Goal: Information Seeking & Learning: Learn about a topic

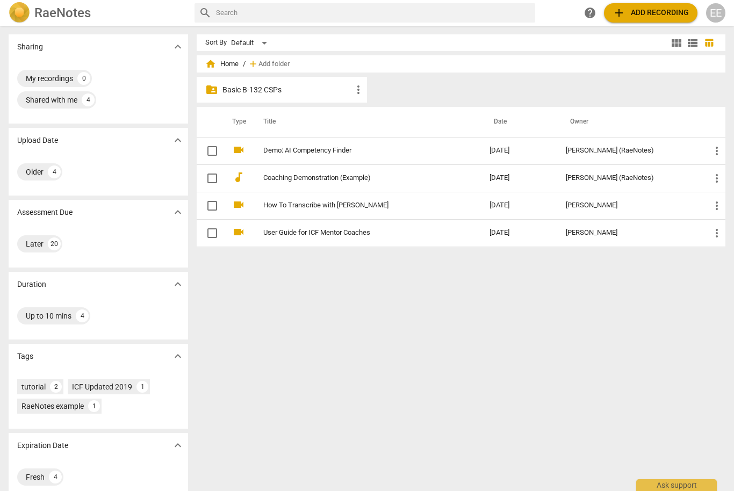
click at [246, 92] on p "Basic B-132 CSPs" at bounding box center [288, 89] width 130 height 11
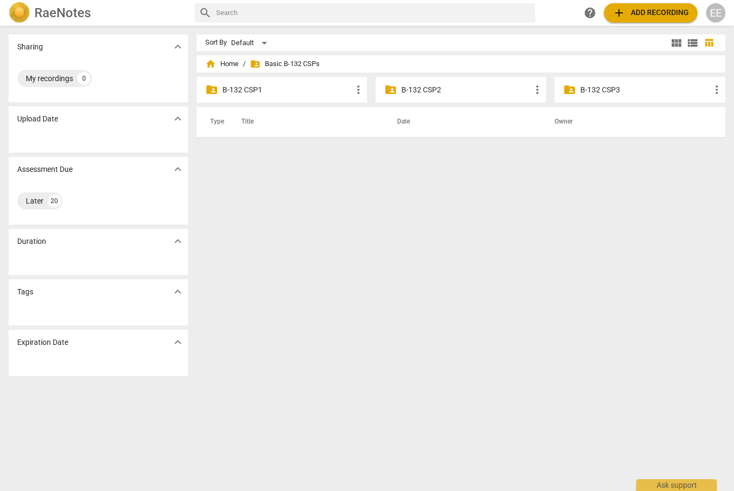
click at [243, 91] on p "B-132 CSP1" at bounding box center [288, 89] width 130 height 11
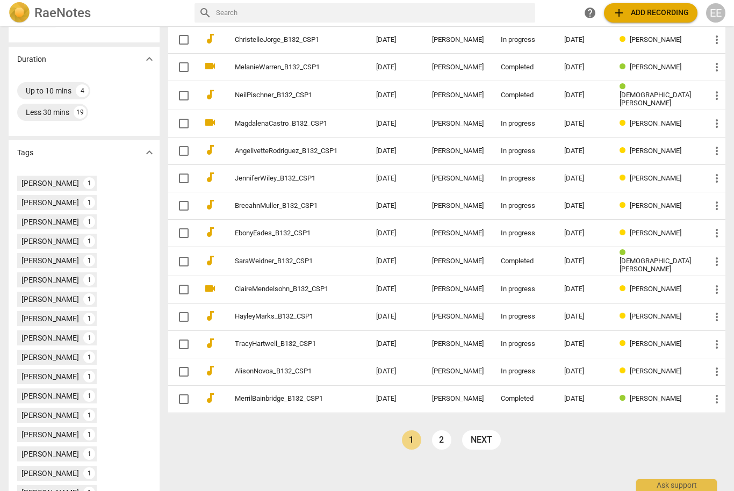
scroll to position [246, 0]
click at [452, 434] on link "2" at bounding box center [441, 440] width 19 height 19
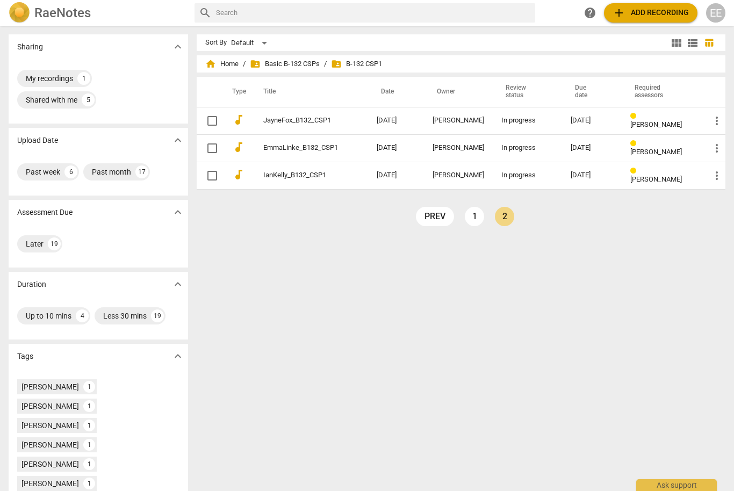
click at [477, 218] on link "1" at bounding box center [474, 216] width 19 height 19
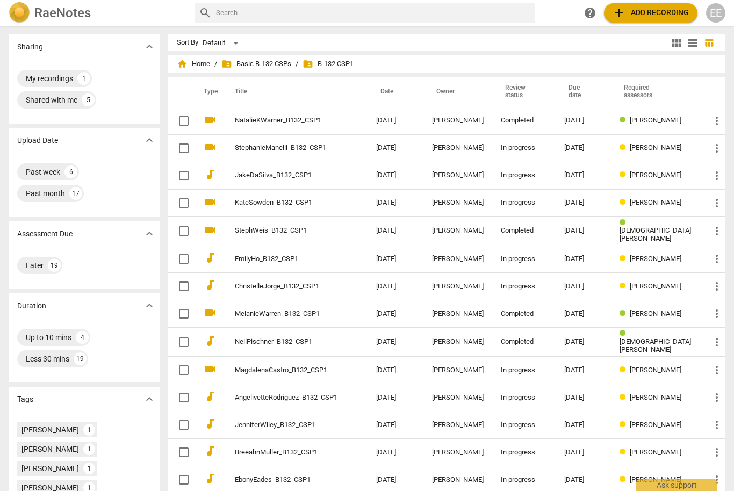
click at [725, 110] on td "more_vert" at bounding box center [714, 120] width 24 height 27
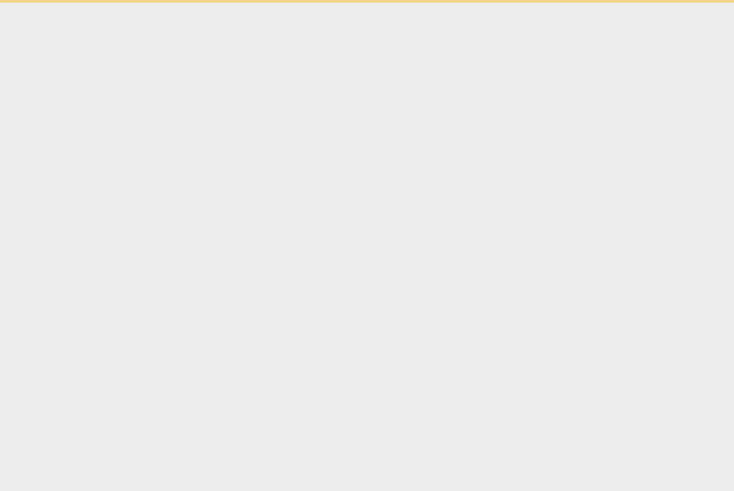
click at [729, 3] on html "Ask support" at bounding box center [367, 1] width 734 height 3
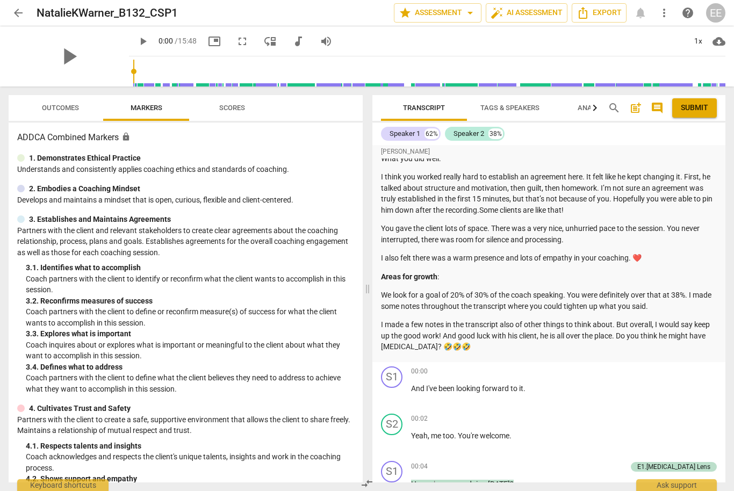
scroll to position [33, 0]
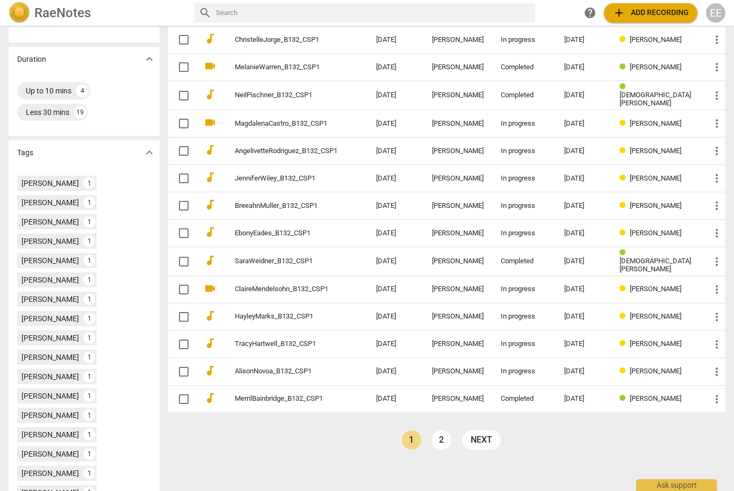
scroll to position [246, 0]
click at [336, 290] on link "ClaireMendelsohn_B132_CSP1" at bounding box center [286, 290] width 103 height 8
click at [452, 439] on link "2" at bounding box center [441, 440] width 19 height 19
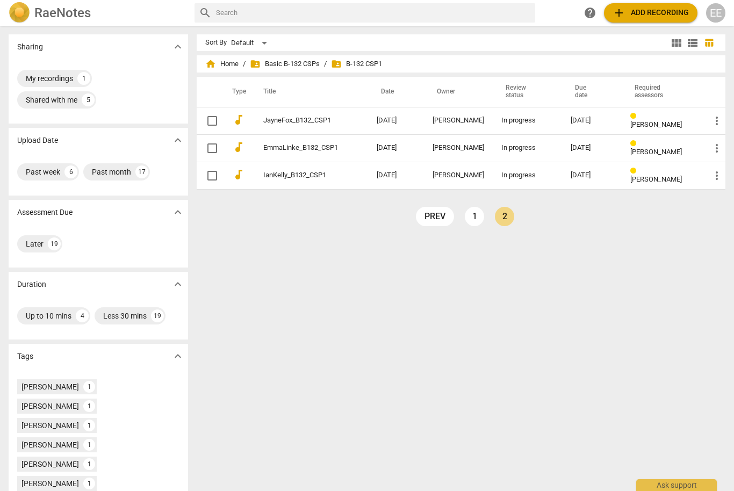
click at [324, 180] on link "IanKelly_B132_CSP1" at bounding box center [300, 175] width 75 height 8
click at [478, 217] on link "1" at bounding box center [474, 216] width 19 height 19
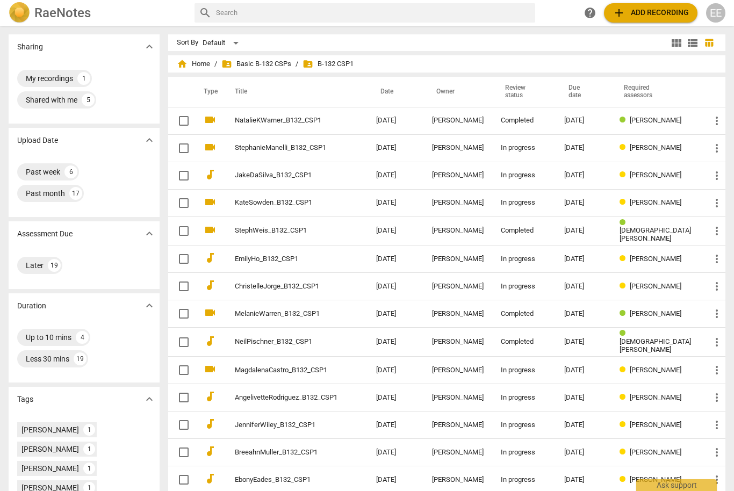
click at [476, 231] on div "[PERSON_NAME]" at bounding box center [458, 231] width 52 height 8
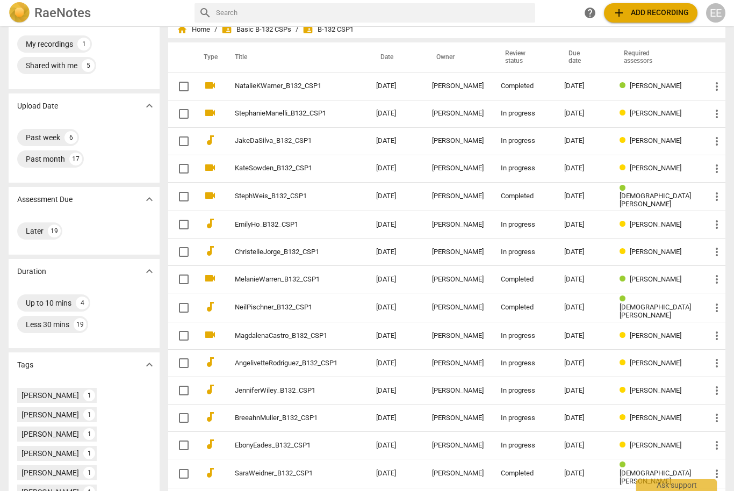
scroll to position [35, 0]
click at [318, 223] on link "EmilyHo_B132_CSP1" at bounding box center [286, 224] width 103 height 8
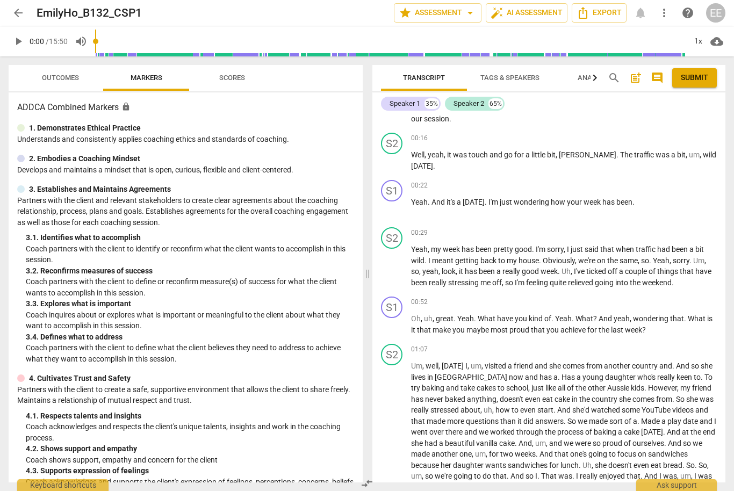
scroll to position [123, 0]
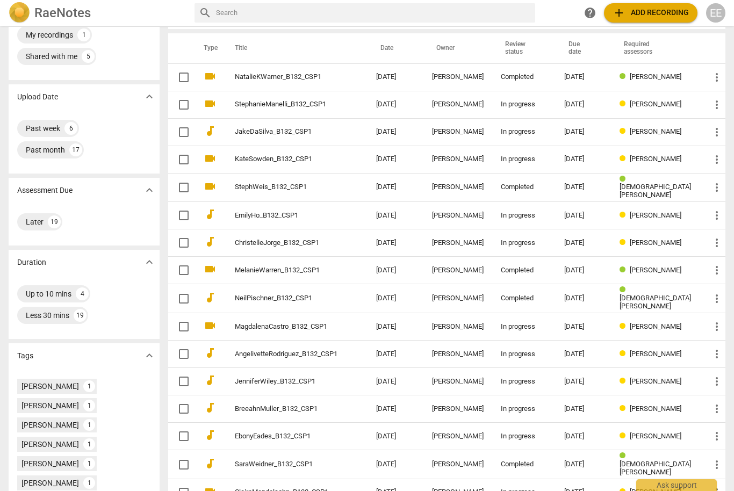
scroll to position [52, 0]
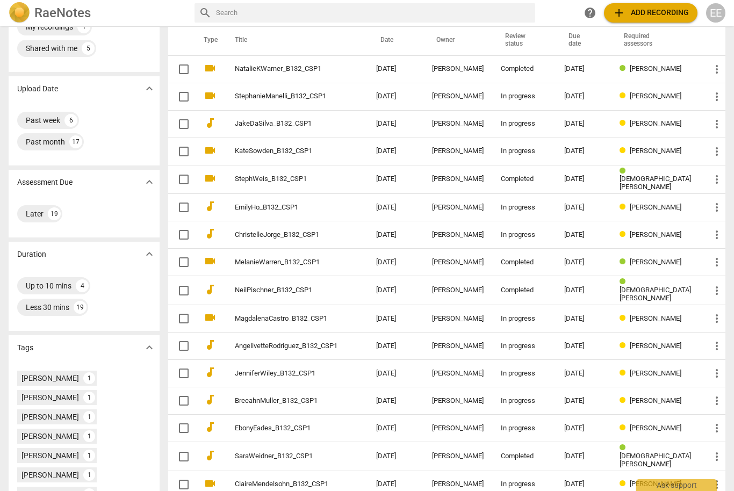
click at [305, 428] on link "EbonyEades_B132_CSP1" at bounding box center [286, 429] width 103 height 8
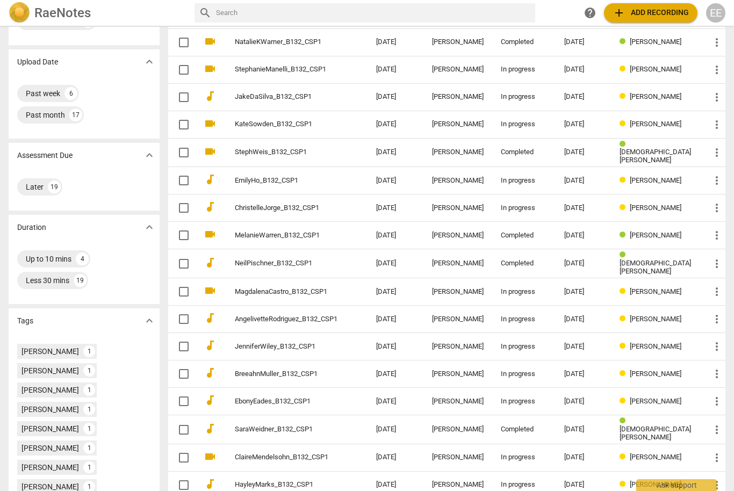
scroll to position [80, 0]
click at [331, 235] on link "MelanieWarren_B132_CSP1" at bounding box center [286, 235] width 103 height 8
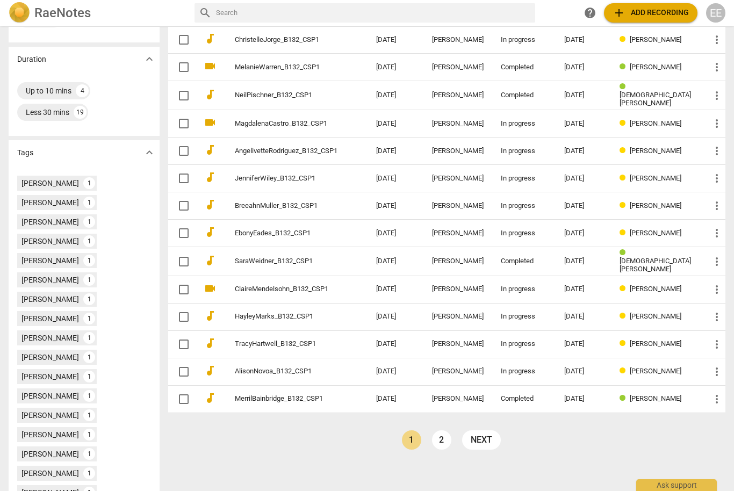
scroll to position [246, 0]
click at [326, 397] on link "MerrilBainbridge_B132_CSP1" at bounding box center [286, 400] width 103 height 8
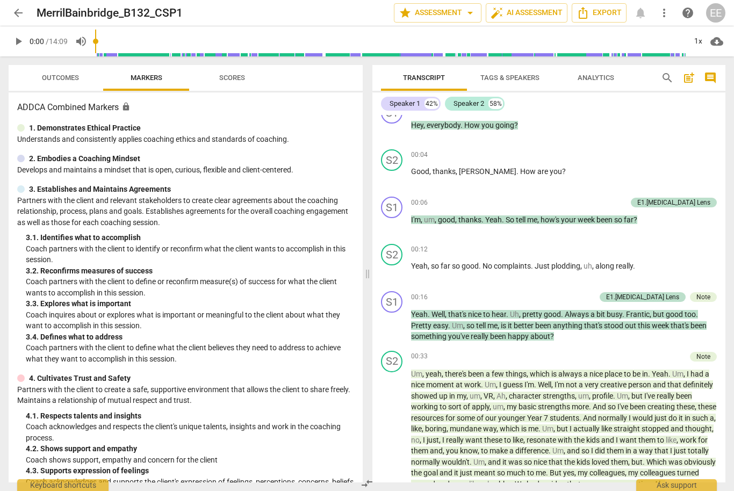
scroll to position [340, 0]
